Goal: Check status: Check status

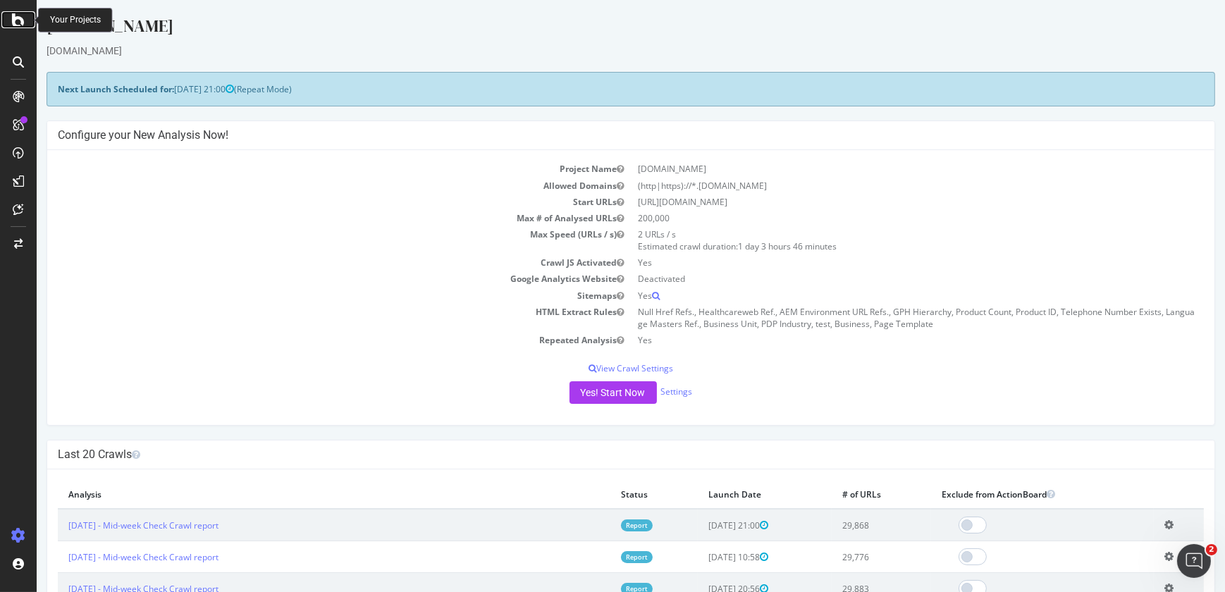
click at [19, 16] on icon at bounding box center [18, 19] width 13 height 17
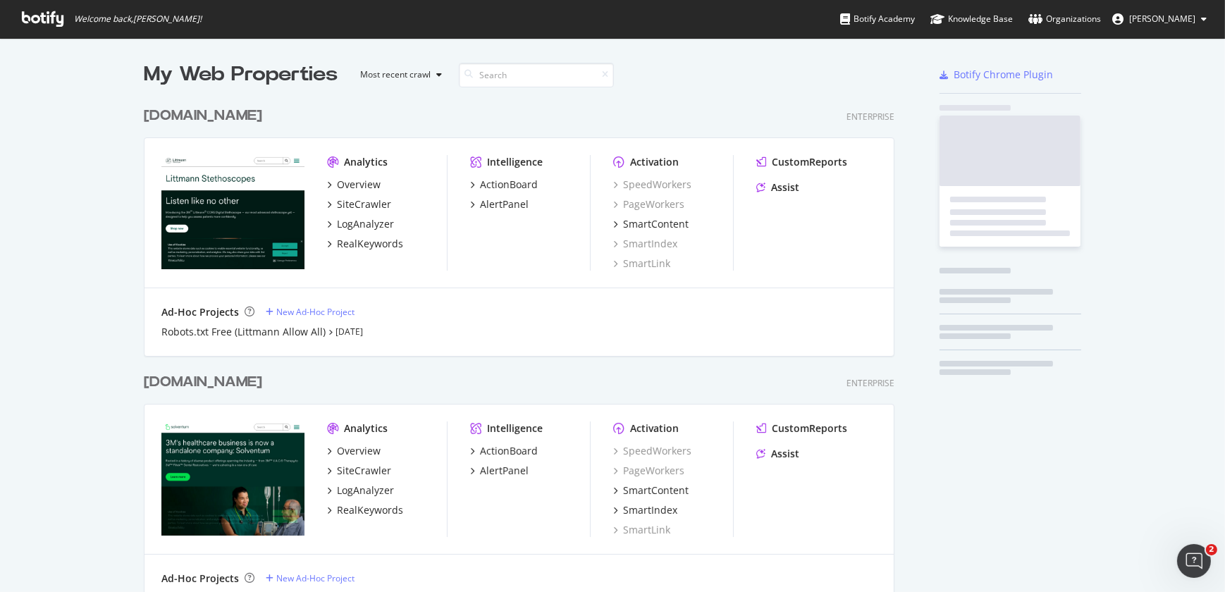
scroll to position [582, 1205]
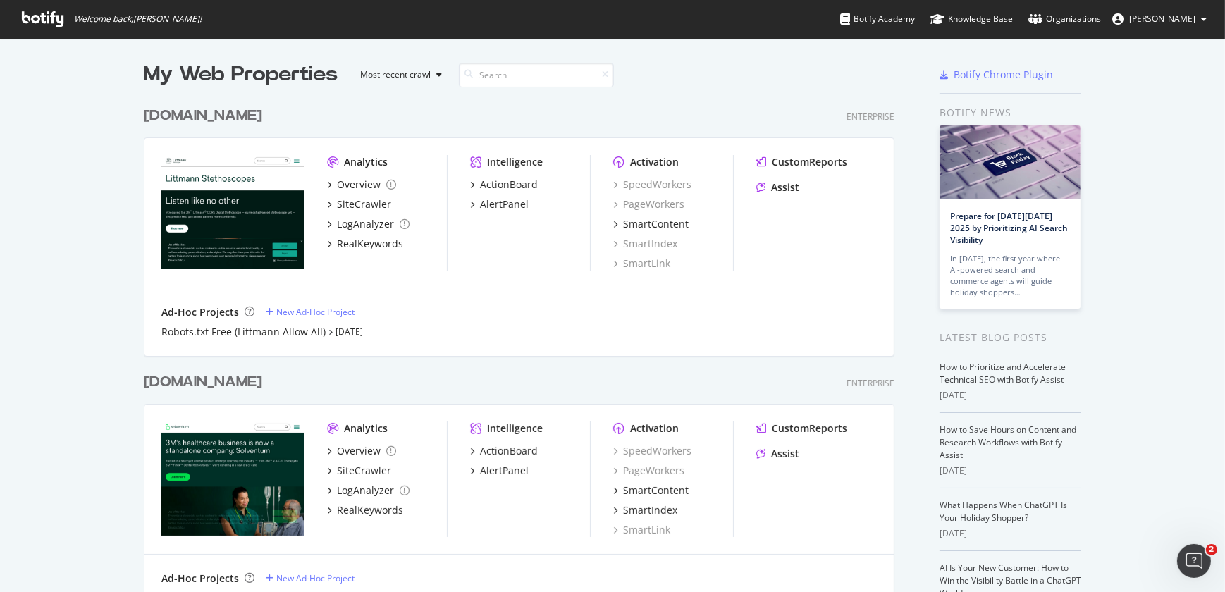
click at [204, 113] on div "[DOMAIN_NAME]" at bounding box center [203, 116] width 118 height 20
